Goal: Information Seeking & Learning: Learn about a topic

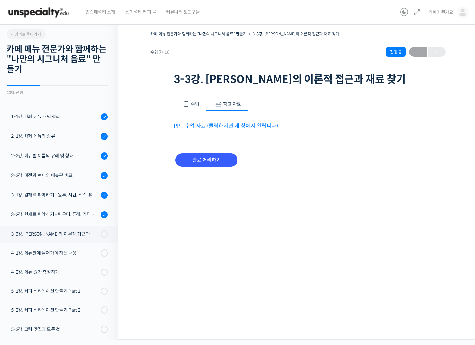
click at [134, 40] on div "카페 메뉴 전문가와 함께하는 “나만의 시그니처 음료” 만들기 3-3강. [PERSON_NAME]의 이론적 접근과 재료 찾기 진행 중 수업 7 …" at bounding box center [298, 180] width 360 height 320
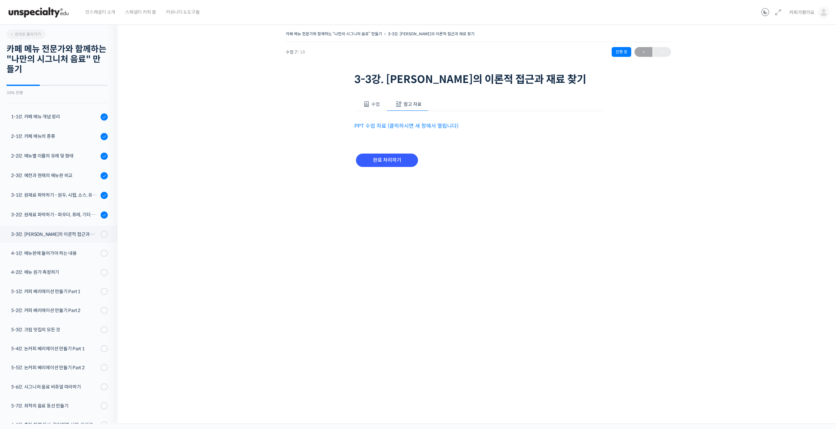
click at [474, 22] on div "언스페셜티 소개 스페셜티 커피 몰 커뮤니티 & 도구들" at bounding box center [419, 12] width 678 height 25
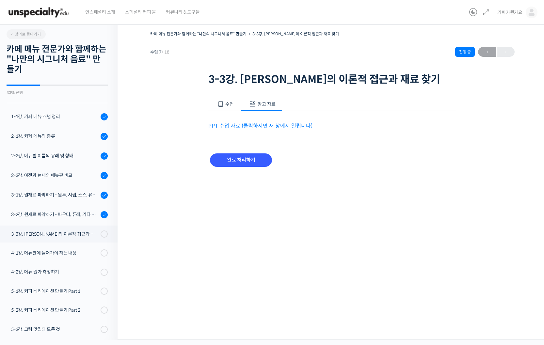
click at [474, 184] on div "카페 메뉴 전문가와 함께하는 “나만의 시그니처 음료” 만들기 3-3강. [PERSON_NAME]의 이론적 접근과 재료 찾기 진행 중 수업 7 …" at bounding box center [332, 106] width 364 height 155
drag, startPoint x: 426, startPoint y: 284, endPoint x: 400, endPoint y: 282, distance: 25.5
click at [426, 184] on div "수업 참고 자료 영상이 끊기[DEMOGRAPHIC_DATA]를 클릭해주세요 PPT 수업 자료 (클릭하시면 새 창에서 열립니다) 완료 처리하기" at bounding box center [332, 135] width 248 height 96
click at [381, 197] on div "카페 메뉴 전문가와 함께하는 “나만의 시그니처 음료” 만들기 3-3강. [PERSON_NAME]의 이론적 접근과 재료 찾기 진행 중 수업 7 …" at bounding box center [332, 113] width 364 height 168
click at [364, 184] on div "수업 참고 자료 영상이 끊기[DEMOGRAPHIC_DATA]를 클릭해주세요 PPT 수업 자료 (클릭하시면 새 창에서 열립니다) 완료 처리하기" at bounding box center [332, 135] width 248 height 96
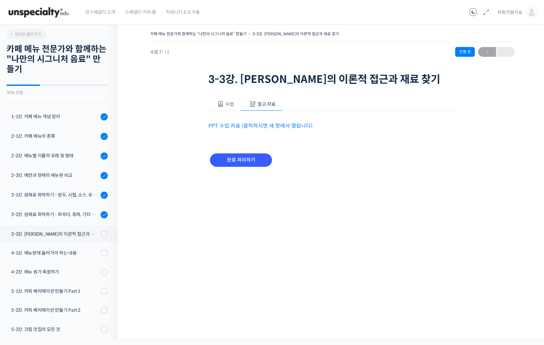
click at [272, 167] on form "완료 처리하기" at bounding box center [241, 159] width 62 height 13
click at [362, 130] on p "PPT 수업 자료 (클릭하시면 새 창에서 열립니다)" at bounding box center [332, 125] width 248 height 9
